Goal: Find specific page/section: Find specific page/section

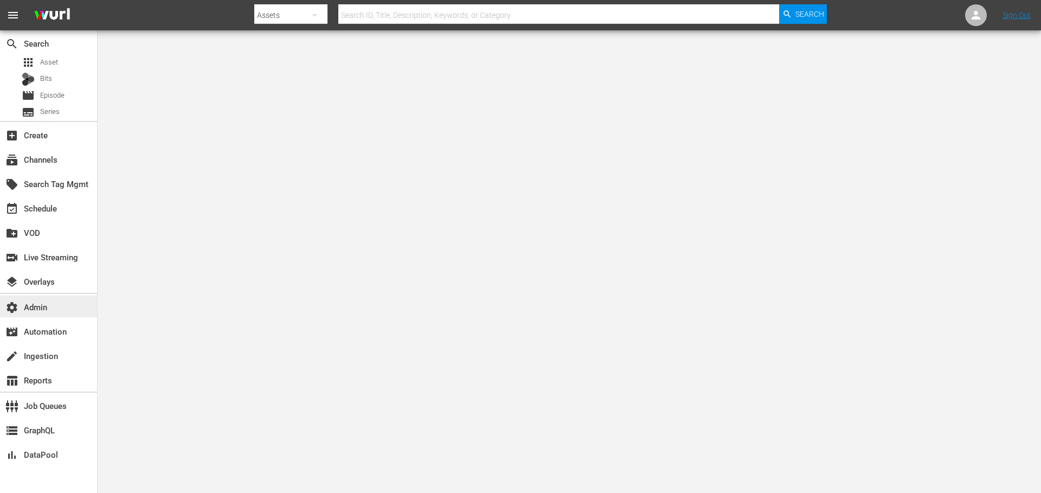
click at [53, 311] on div "settings Admin" at bounding box center [48, 307] width 97 height 22
click at [47, 63] on span "Asset" at bounding box center [49, 62] width 18 height 11
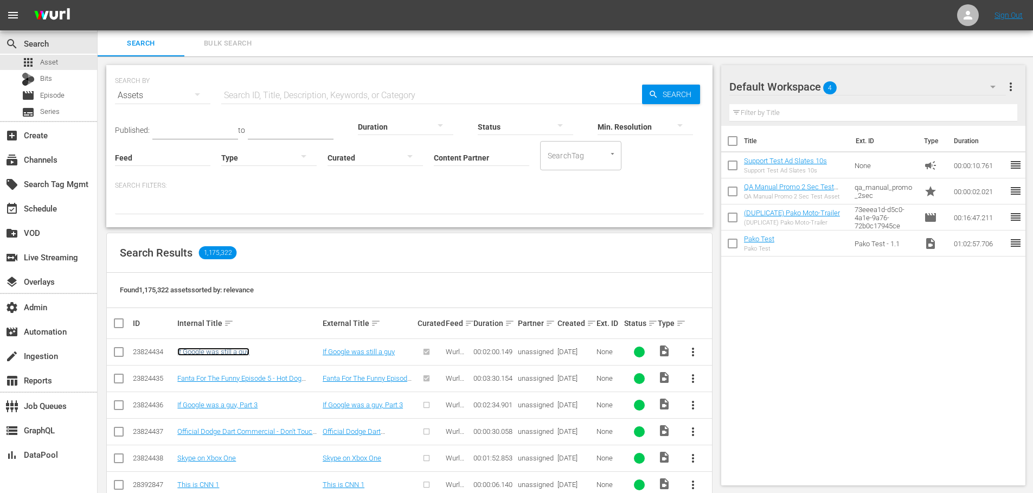
click at [229, 353] on link "If Google was still a guy" at bounding box center [213, 352] width 72 height 8
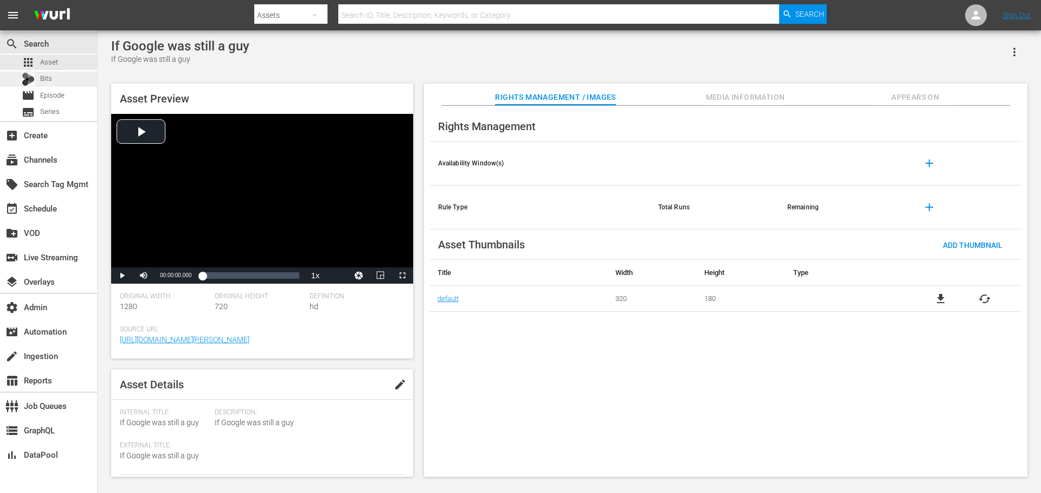
click at [54, 80] on div "Bits" at bounding box center [48, 79] width 97 height 15
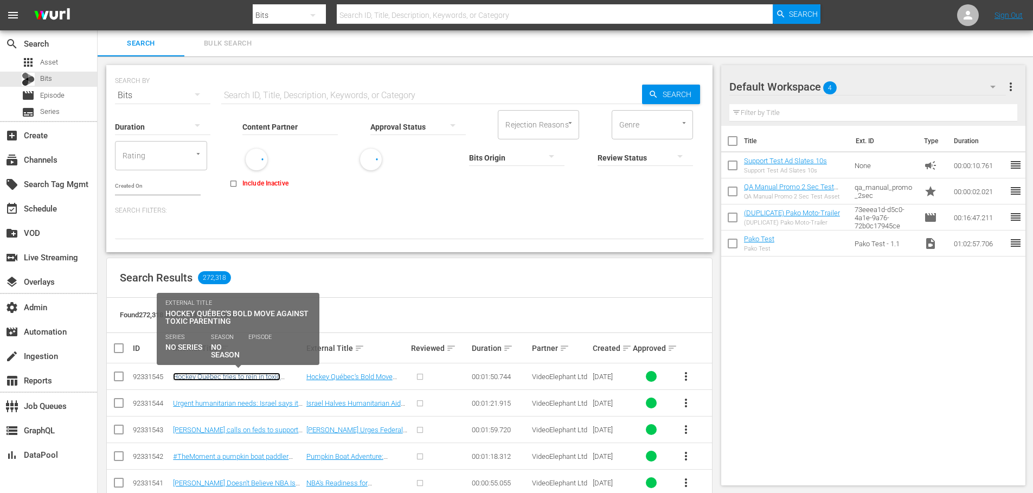
click at [233, 376] on link "Hockey Québec tries to rein in toxic hockey parenting with video series" at bounding box center [226, 381] width 107 height 16
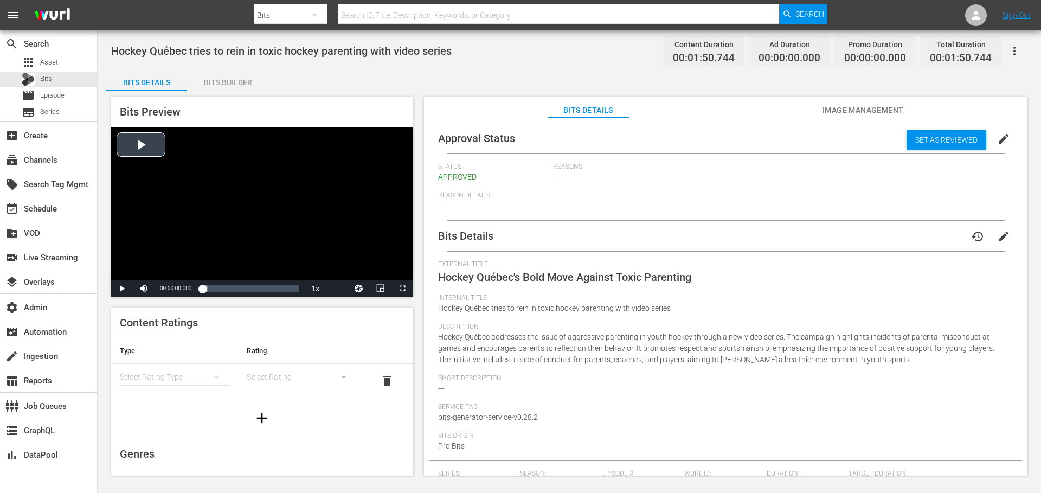
click at [143, 142] on div "Video Player" at bounding box center [262, 203] width 302 height 153
click at [158, 153] on div "Video Player" at bounding box center [262, 203] width 302 height 153
